Goal: Information Seeking & Learning: Learn about a topic

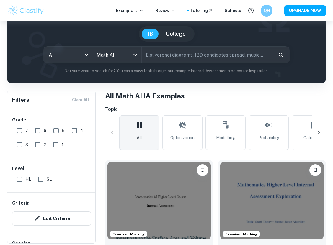
scroll to position [52, 0]
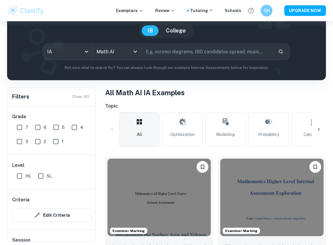
click at [320, 128] on icon at bounding box center [319, 130] width 6 height 6
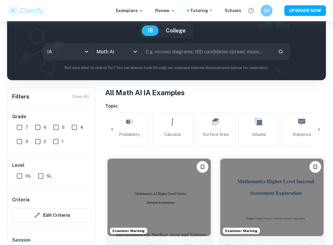
scroll to position [0, 158]
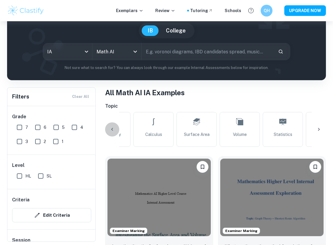
click at [113, 130] on icon at bounding box center [112, 130] width 6 height 6
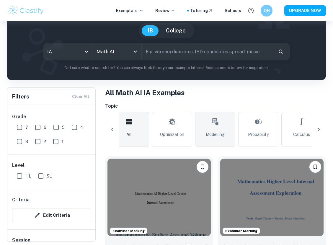
scroll to position [0, 0]
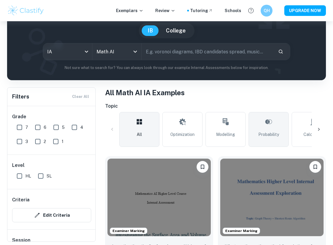
click at [273, 131] on span "Probability" at bounding box center [268, 134] width 21 height 6
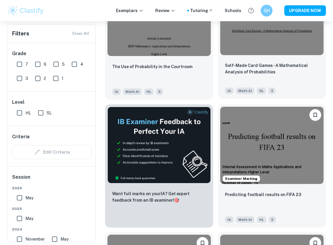
scroll to position [233, 0]
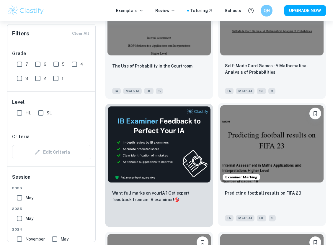
click at [235, 156] on img at bounding box center [271, 144] width 103 height 78
